Goal: Task Accomplishment & Management: Manage account settings

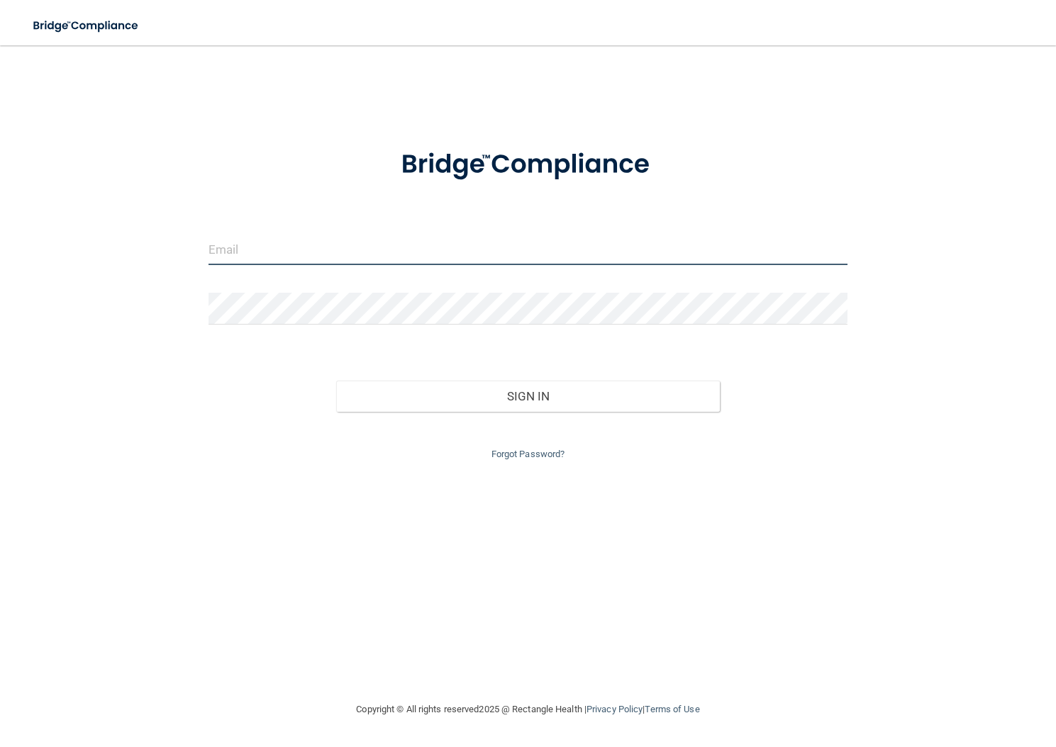
click at [335, 259] on input "email" at bounding box center [528, 249] width 640 height 32
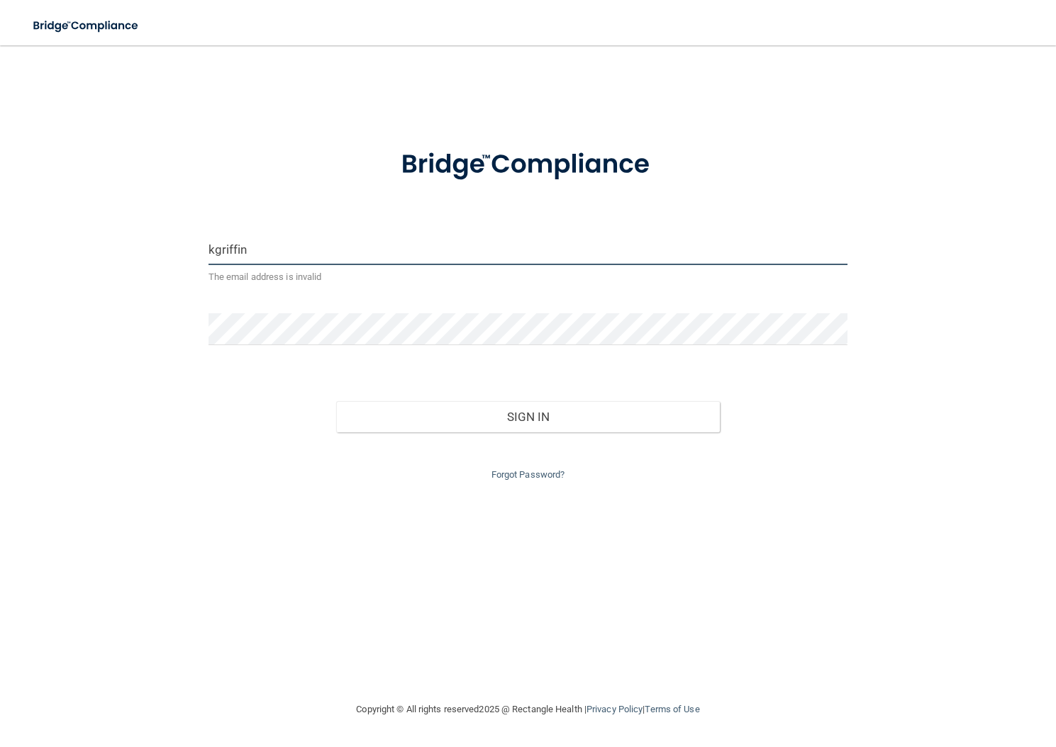
type input "[EMAIL_ADDRESS][DOMAIN_NAME]"
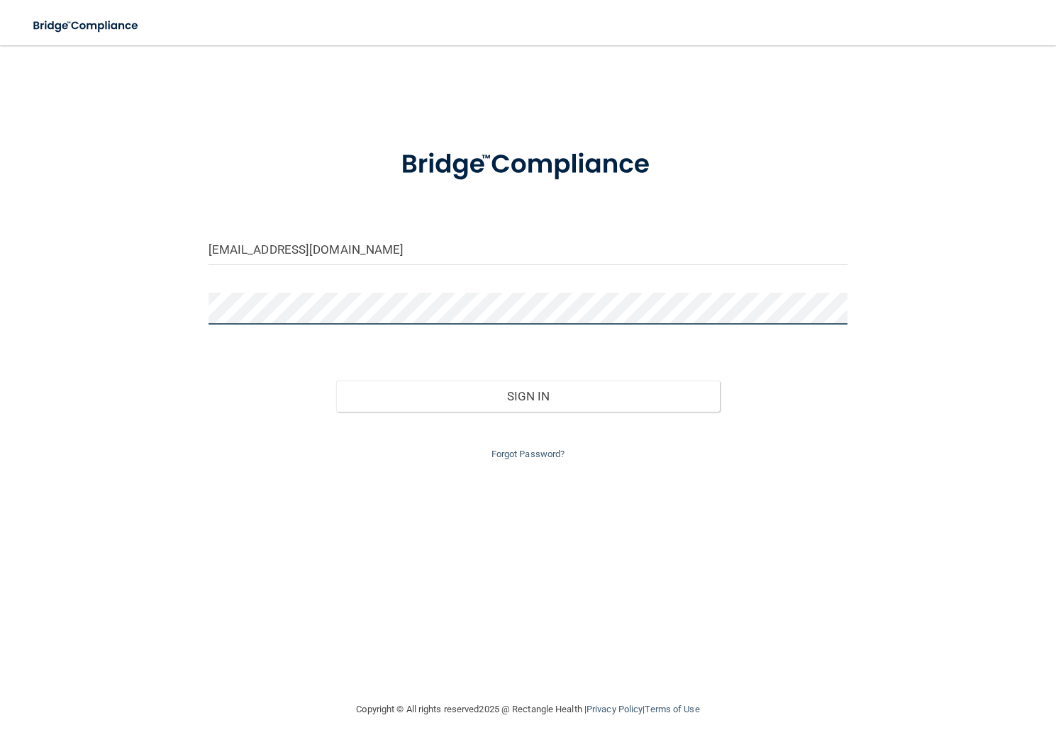
click at [336, 381] on button "Sign In" at bounding box center [528, 396] width 384 height 31
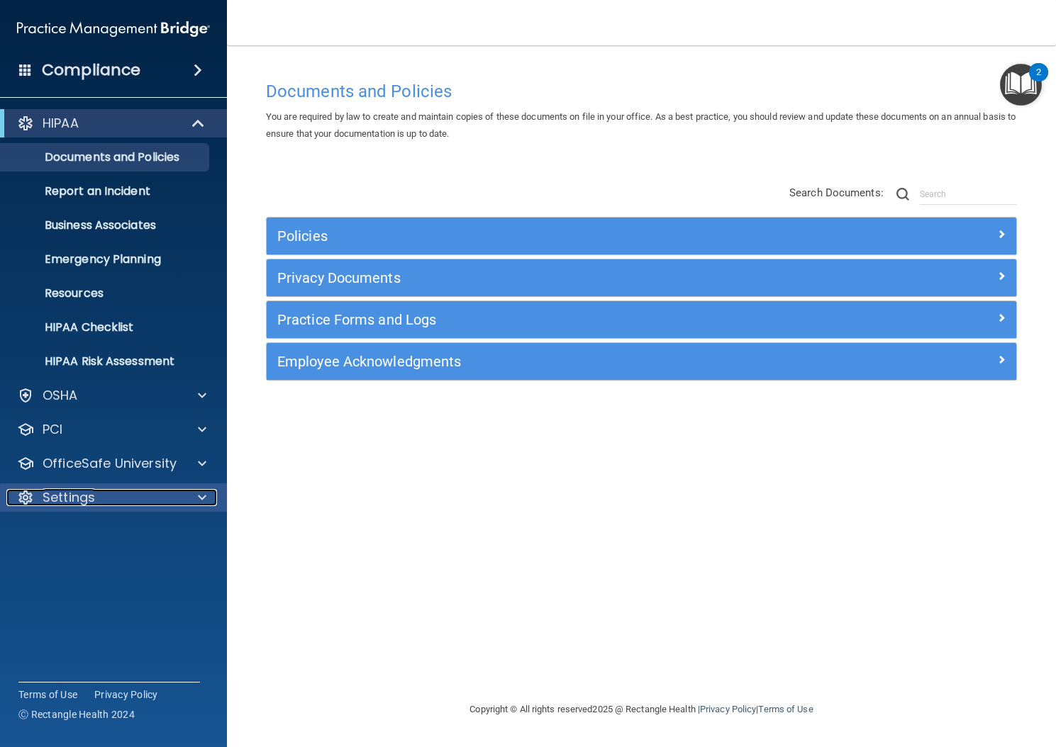
click at [204, 496] on span at bounding box center [202, 497] width 9 height 17
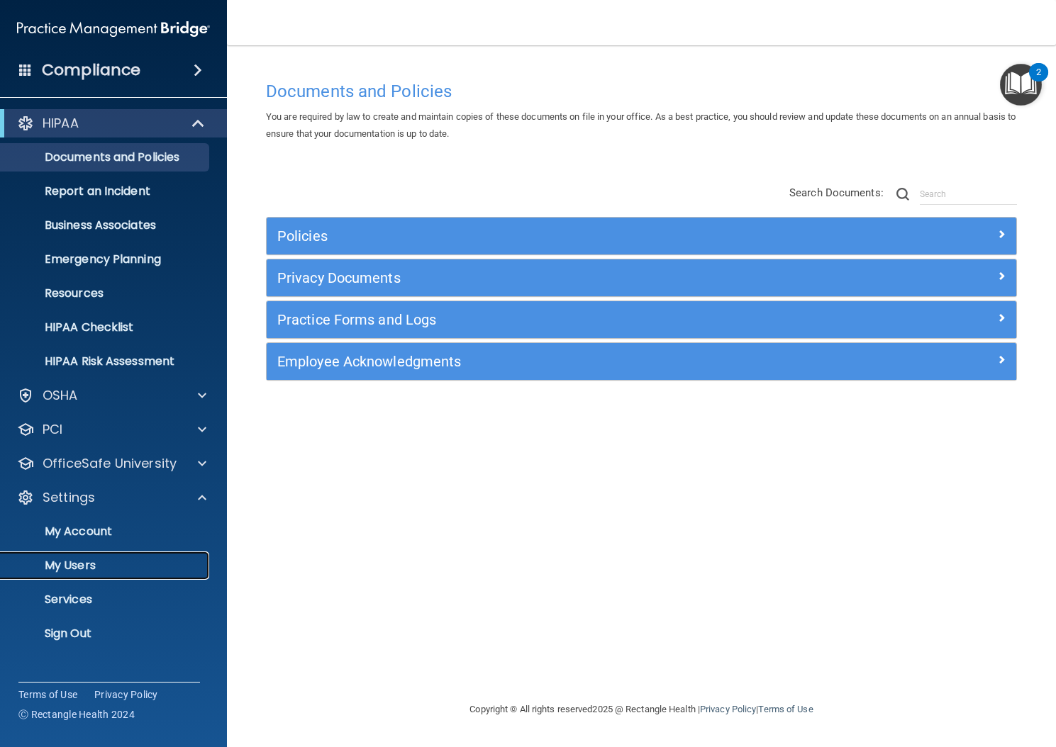
click at [91, 574] on link "My Users" at bounding box center [97, 566] width 223 height 28
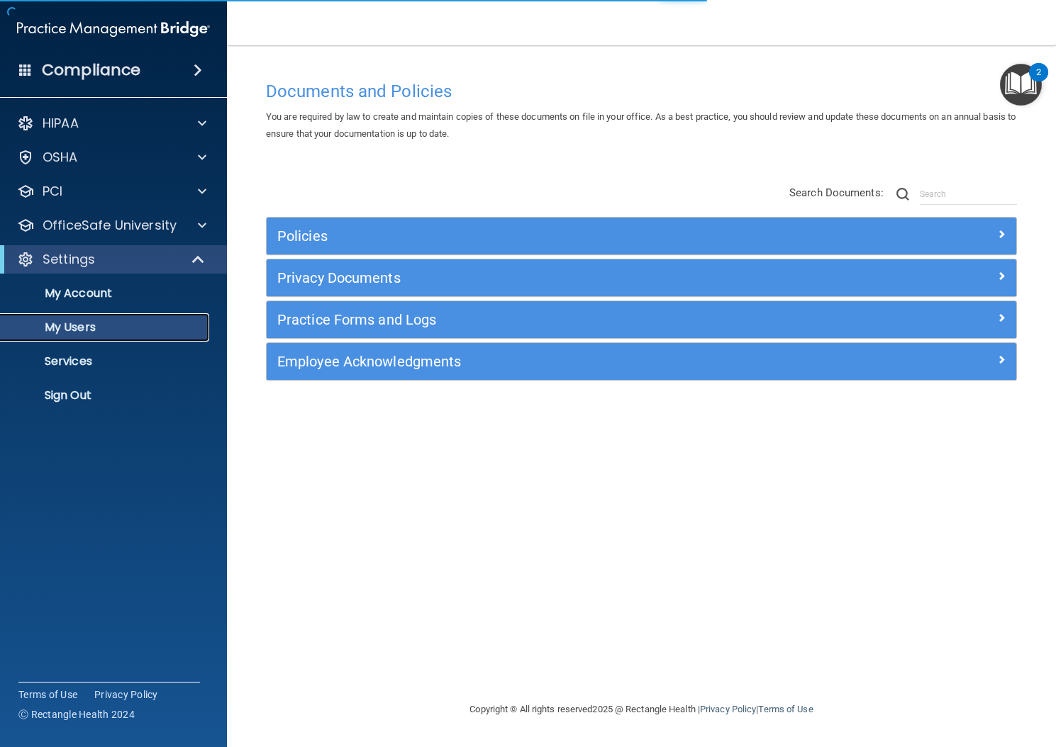
select select "20"
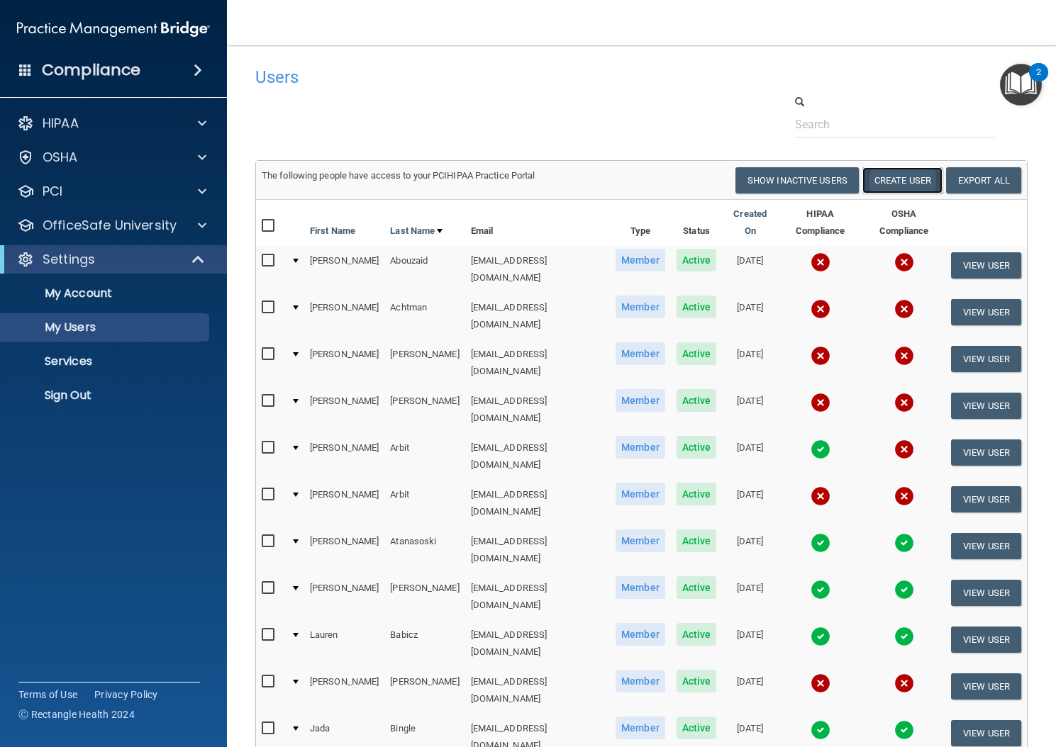
click at [906, 177] on button "Create User" at bounding box center [902, 180] width 80 height 26
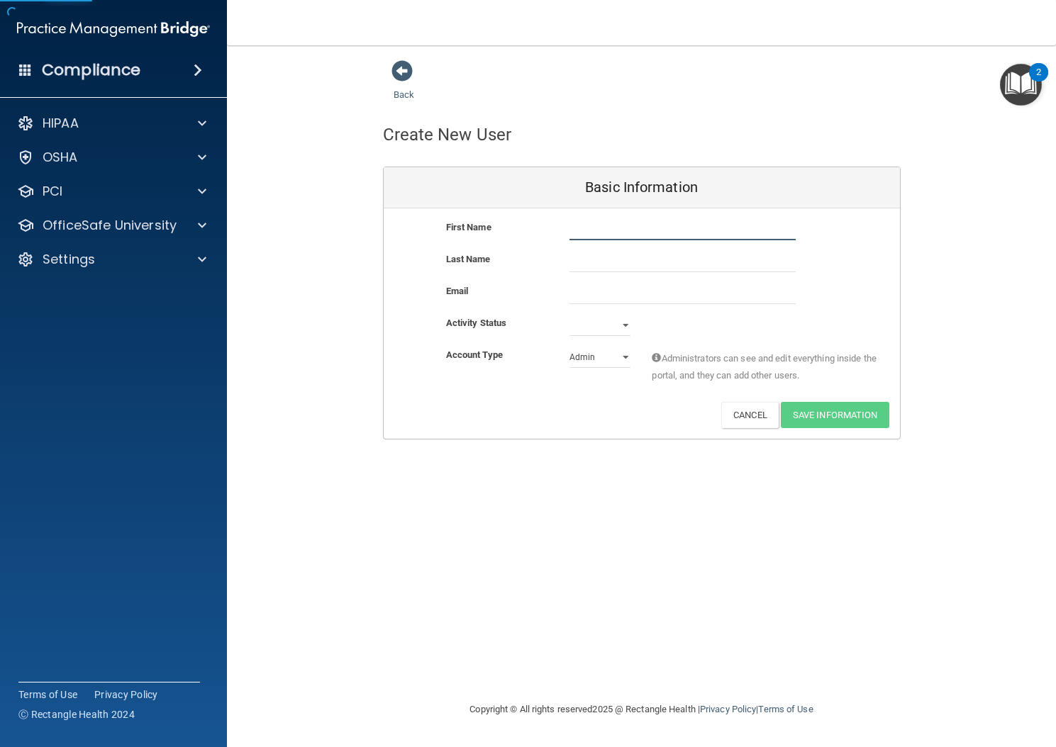
click at [587, 233] on input "text" at bounding box center [682, 229] width 226 height 21
type input "[PERSON_NAME]"
type input "Hussain"
click at [592, 291] on input "email" at bounding box center [682, 293] width 226 height 21
paste input "[EMAIL_ADDRESS][DOMAIN_NAME]"
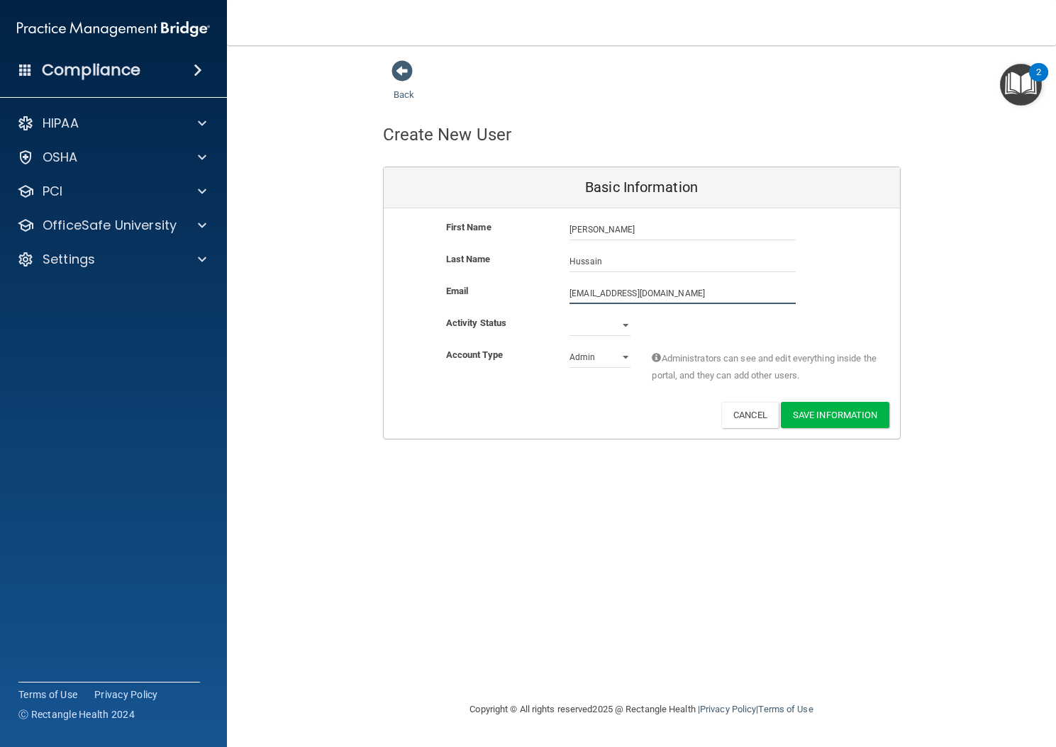
type input "[EMAIL_ADDRESS][DOMAIN_NAME]"
click at [621, 328] on select "Active Inactive" at bounding box center [599, 325] width 61 height 21
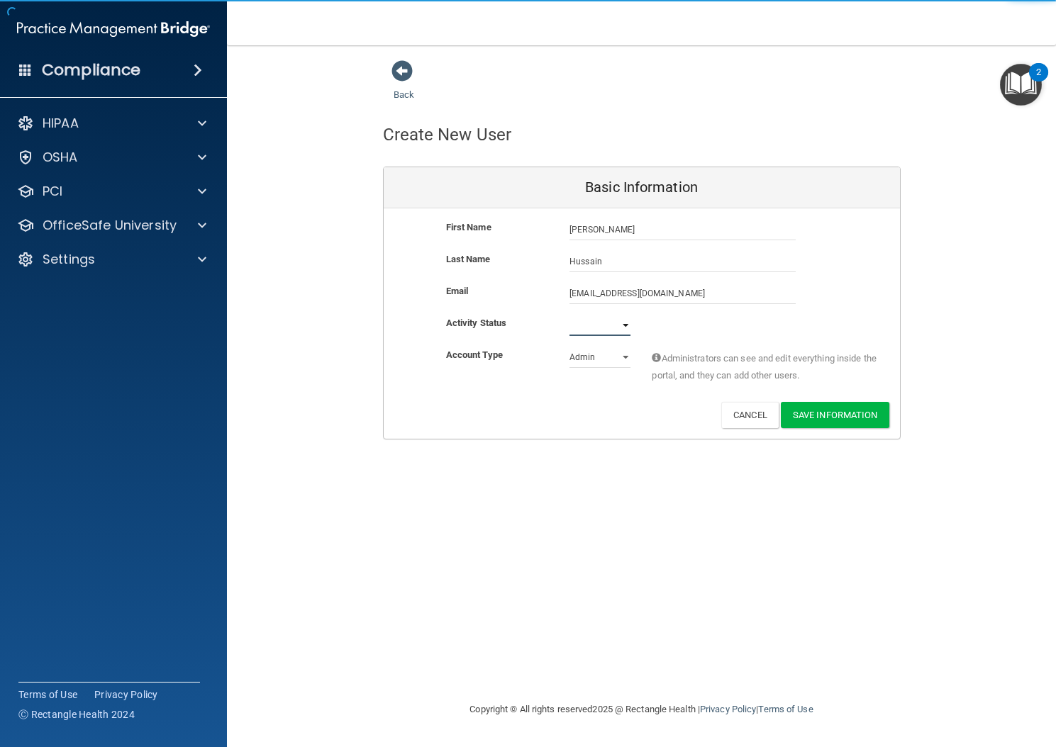
select select "active"
click at [569, 315] on select "Active Inactive" at bounding box center [599, 325] width 61 height 21
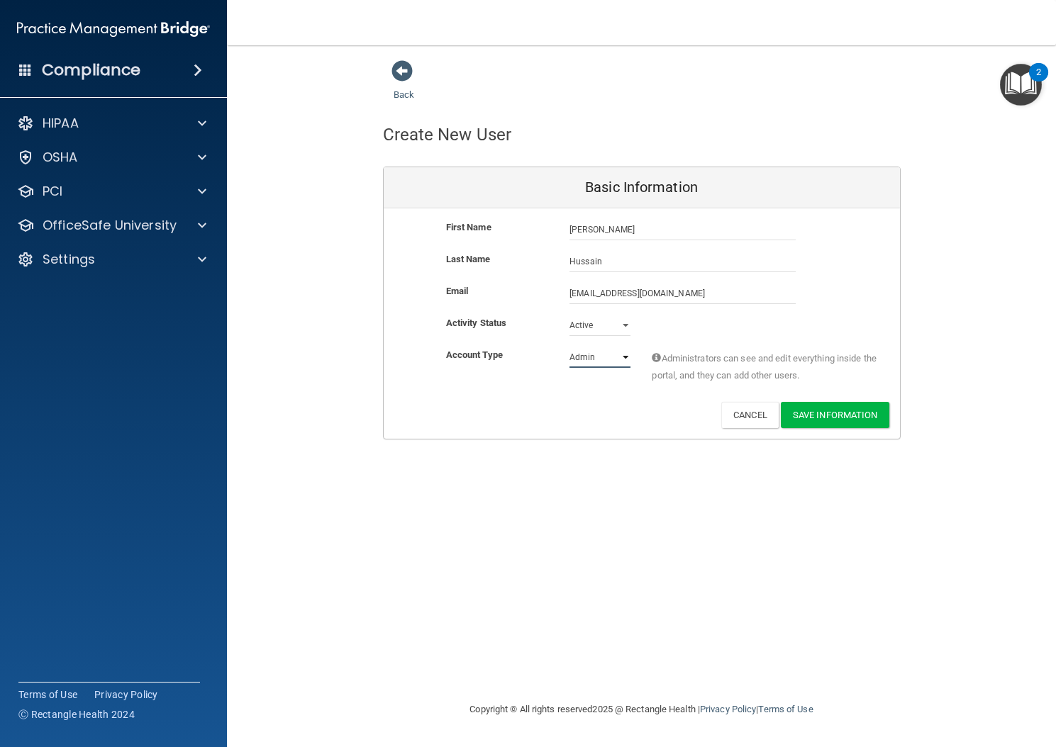
click at [606, 361] on select "Admin Member" at bounding box center [599, 357] width 61 height 21
select select "practice_member"
click at [569, 347] on select "Admin Member" at bounding box center [599, 357] width 61 height 21
click at [837, 419] on button "Save Information" at bounding box center [835, 415] width 108 height 26
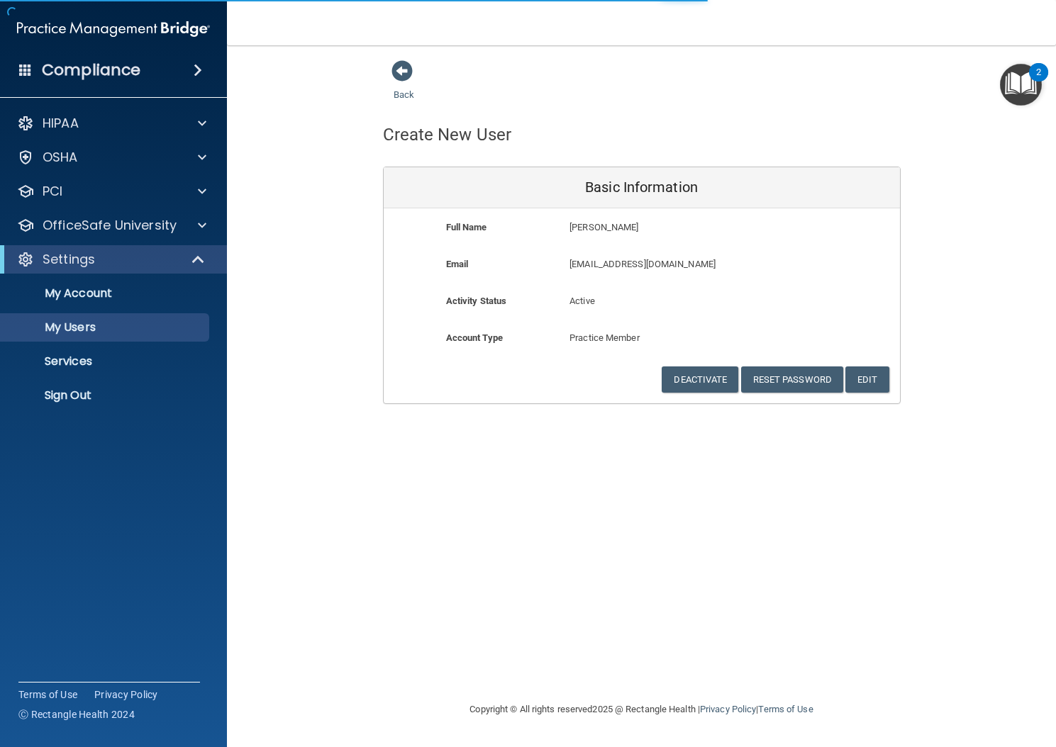
select select "20"
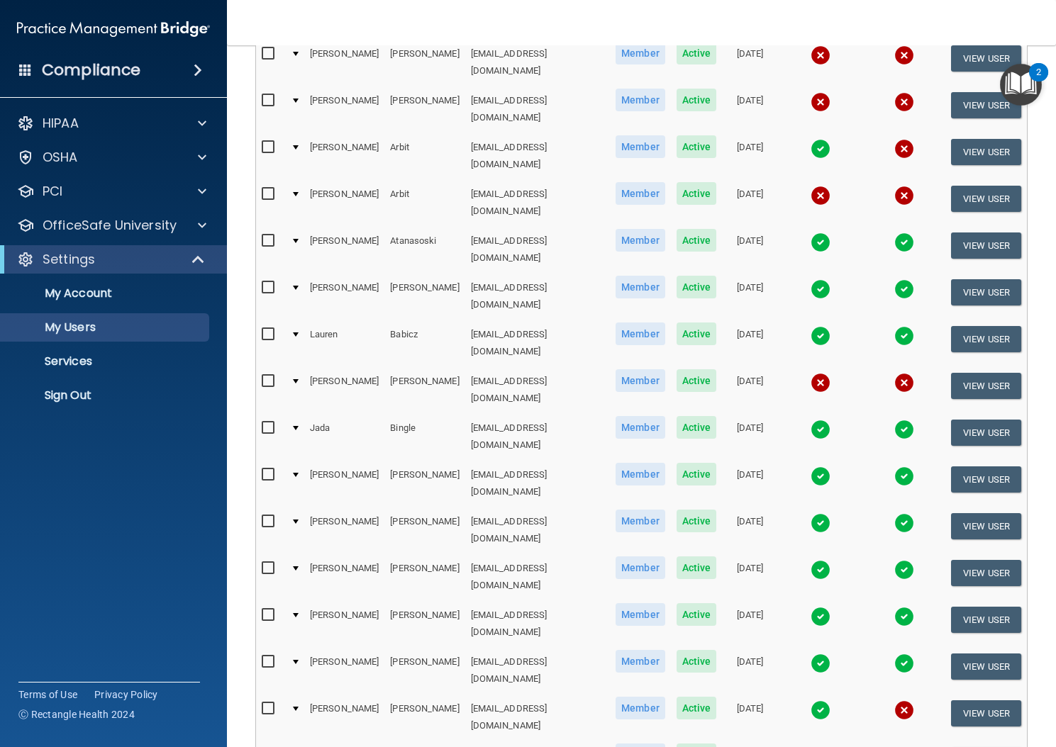
scroll to position [477, 0]
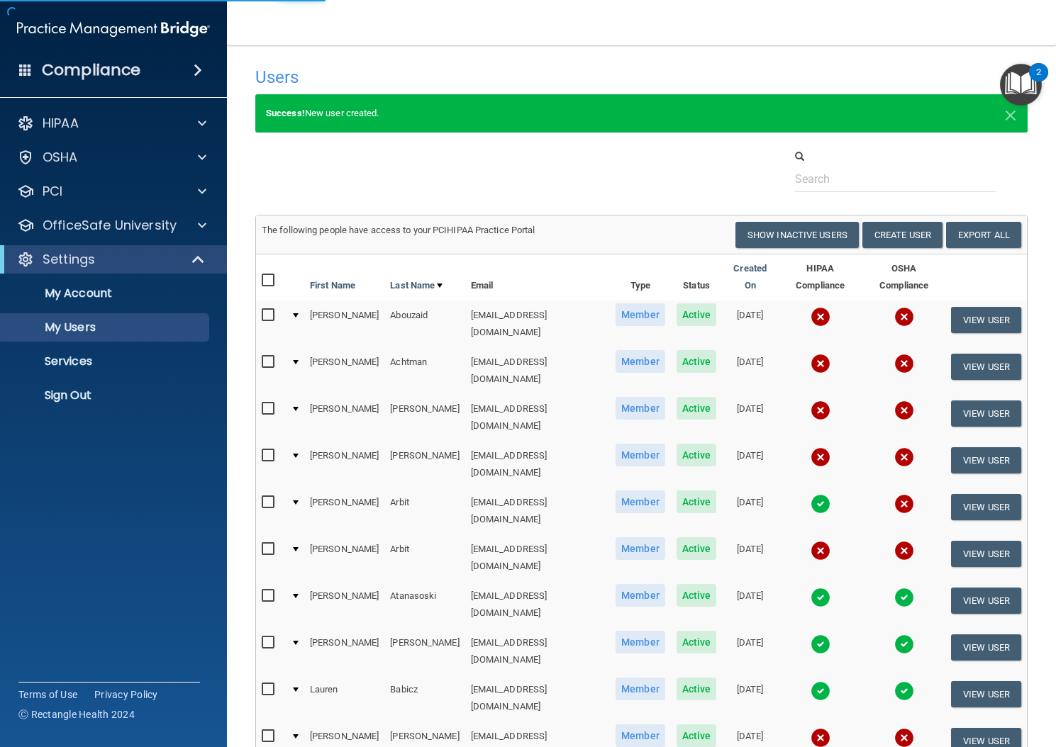
select select "20"
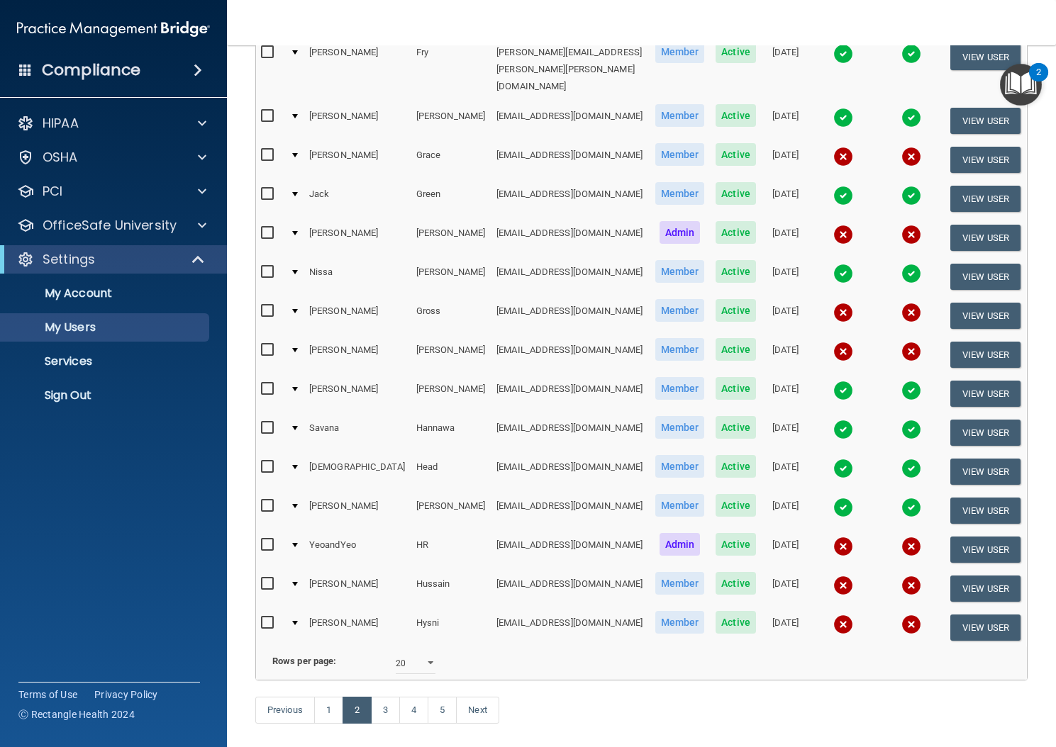
scroll to position [413, 0]
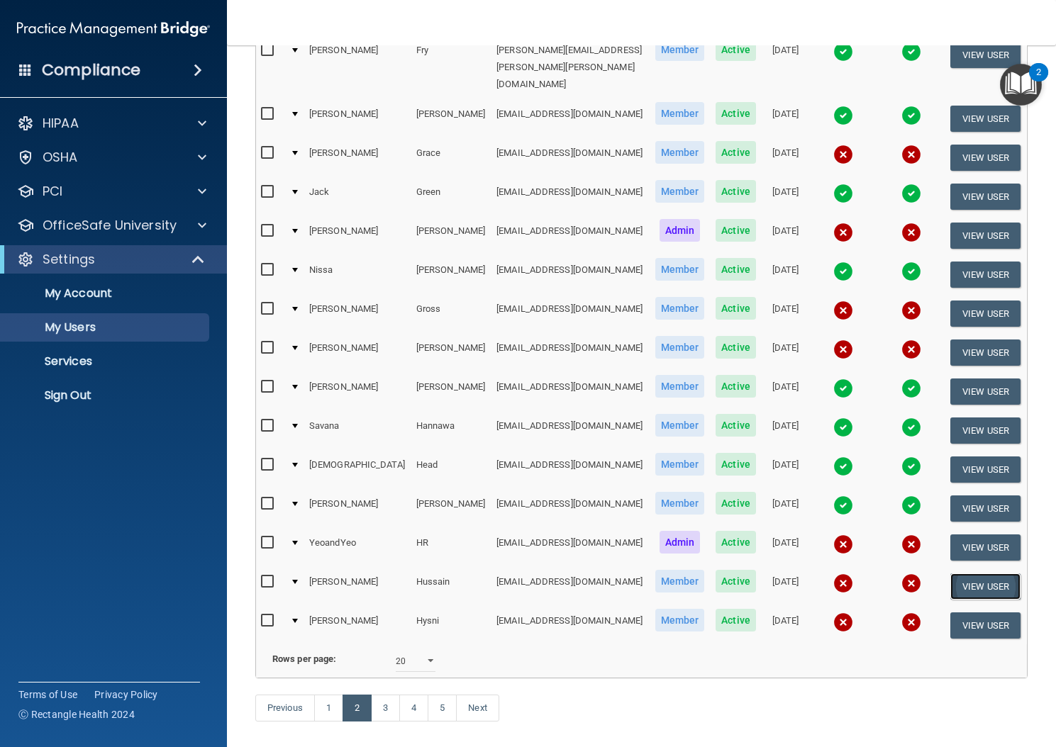
click at [988, 574] on button "View User" at bounding box center [985, 587] width 70 height 26
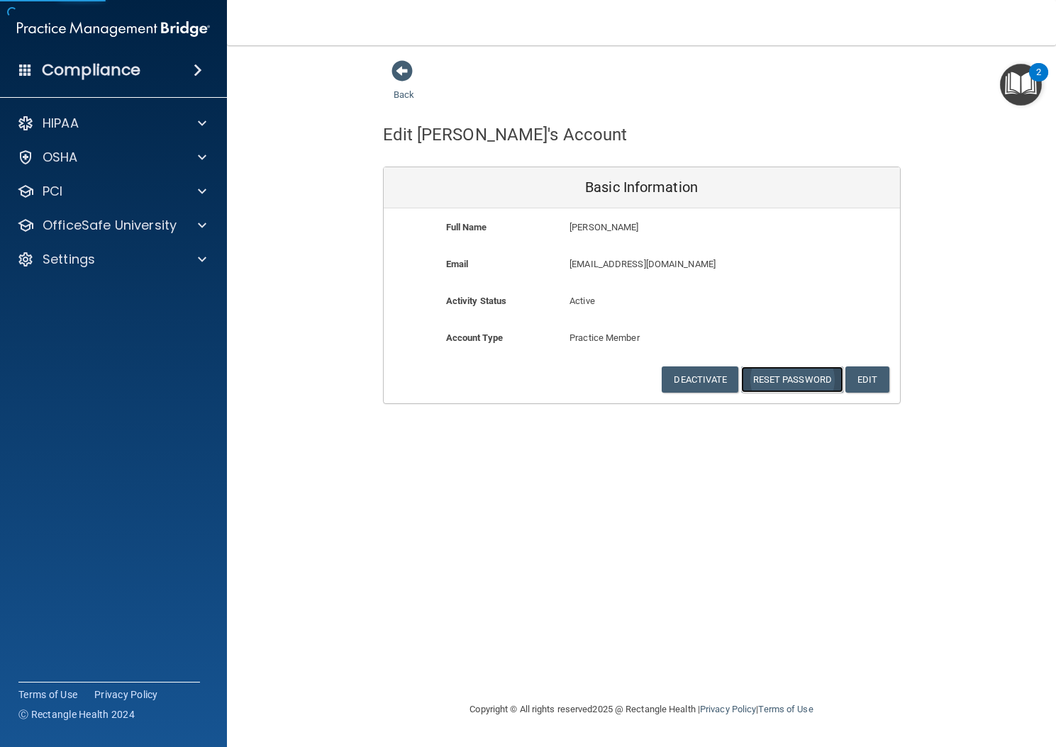
click at [770, 383] on button "Reset Password" at bounding box center [792, 380] width 102 height 26
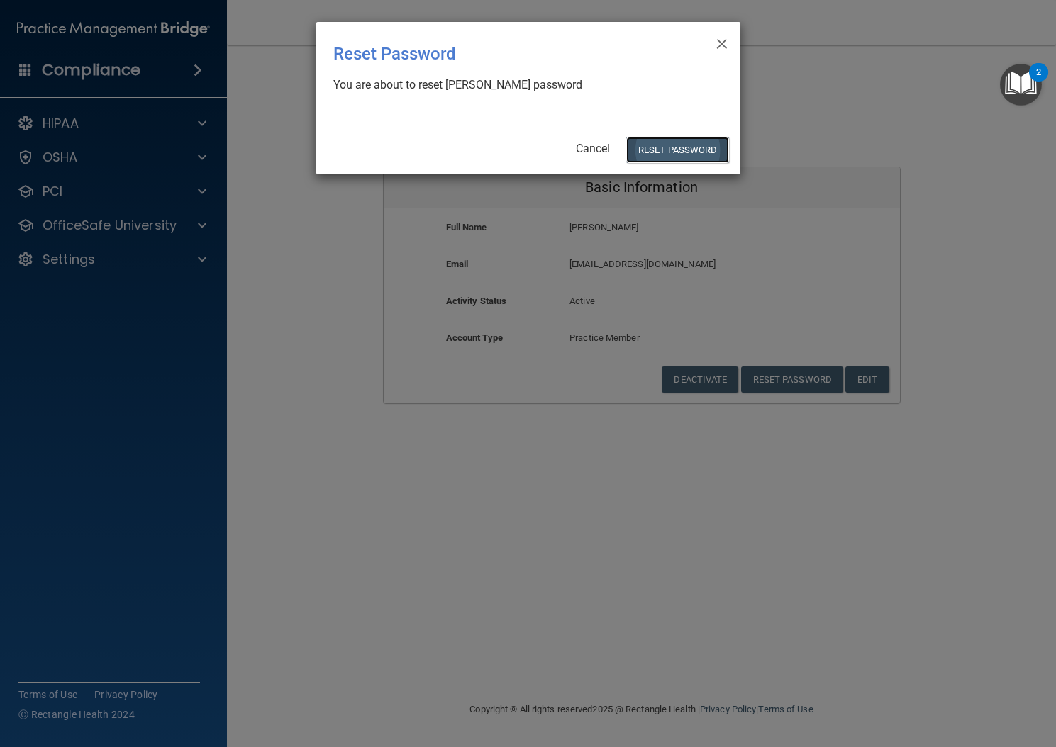
click at [664, 152] on button "Reset Password" at bounding box center [677, 150] width 102 height 26
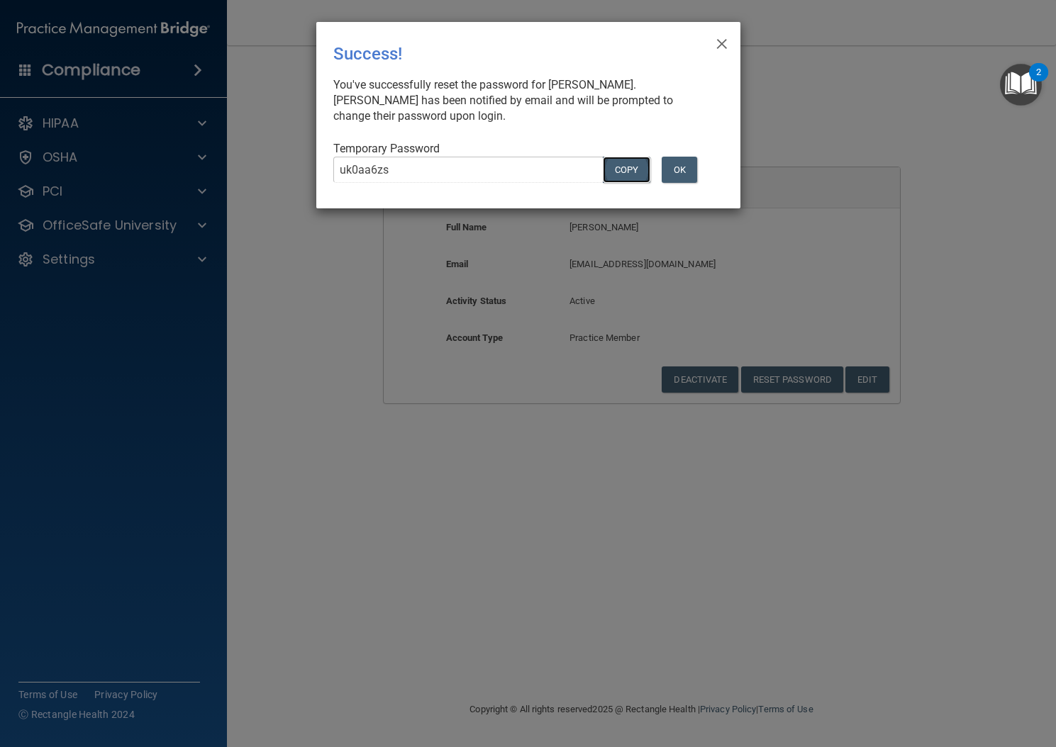
drag, startPoint x: 611, startPoint y: 171, endPoint x: 523, endPoint y: 172, distance: 88.7
click at [611, 171] on button "COPY" at bounding box center [626, 170] width 47 height 26
